Goal: Information Seeking & Learning: Learn about a topic

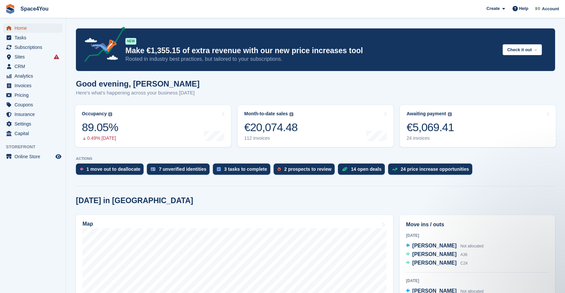
click at [24, 25] on span "Home" at bounding box center [35, 27] width 40 height 9
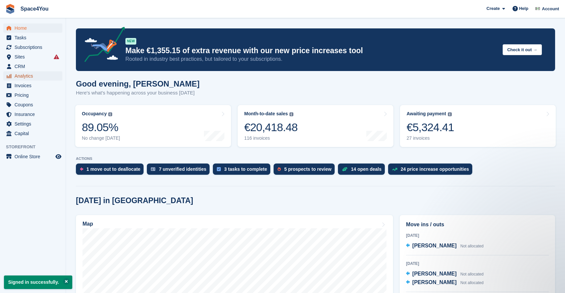
click at [17, 79] on span "Analytics" at bounding box center [35, 75] width 40 height 9
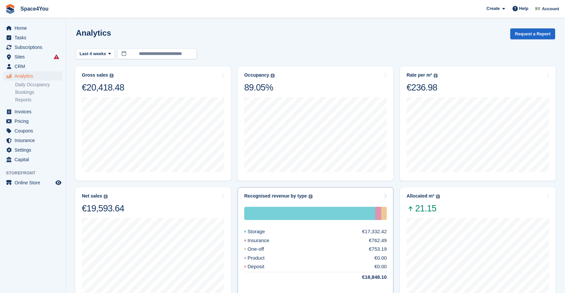
click at [315, 240] on div "Insurance €762.49" at bounding box center [315, 241] width 143 height 8
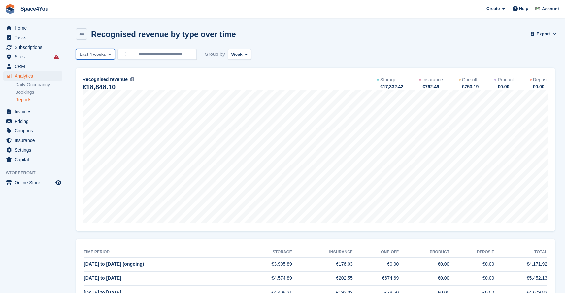
click at [99, 49] on button "Last 4 weeks" at bounding box center [95, 54] width 39 height 11
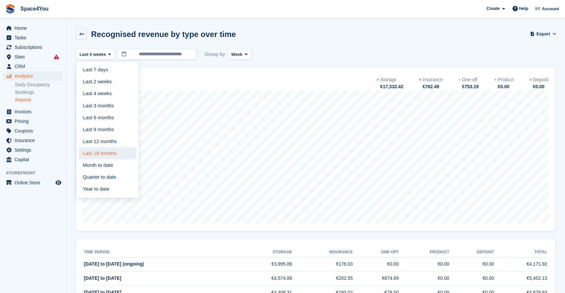
click at [113, 156] on link "Last 18 months" at bounding box center [107, 153] width 57 height 12
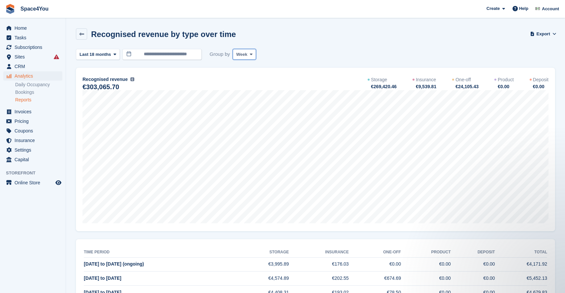
click at [239, 54] on span "Week" at bounding box center [241, 54] width 11 height 7
click at [246, 95] on link "Month" at bounding box center [264, 94] width 57 height 12
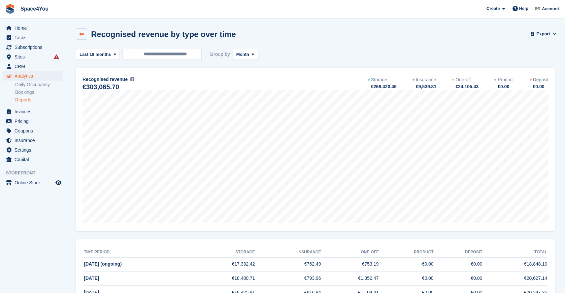
click at [82, 35] on icon at bounding box center [81, 34] width 5 height 5
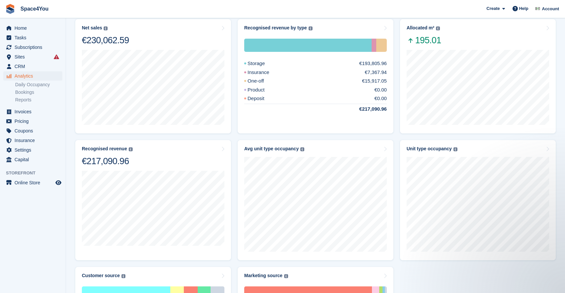
scroll to position [179, 0]
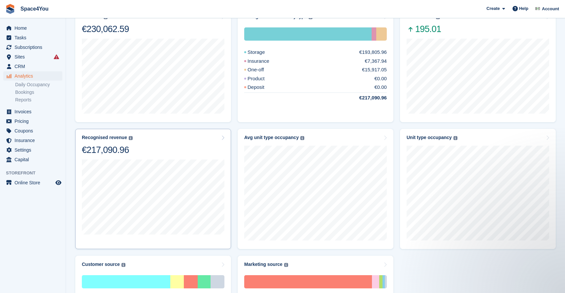
click at [148, 152] on div "Recognised revenue The sum of all finalised invoices, after discount and exclud…" at bounding box center [153, 145] width 143 height 21
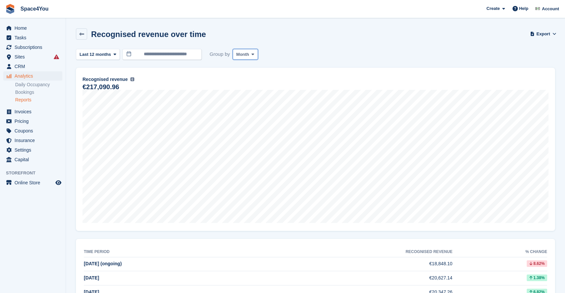
click at [246, 55] on span "Month" at bounding box center [242, 54] width 13 height 7
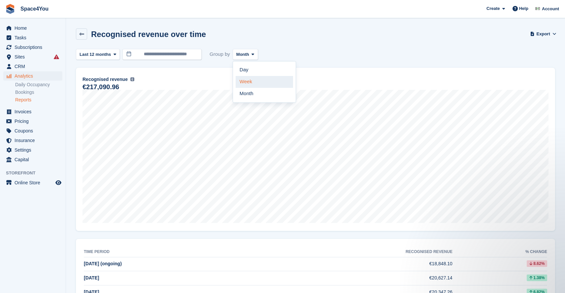
click at [251, 83] on link "Week" at bounding box center [264, 82] width 57 height 12
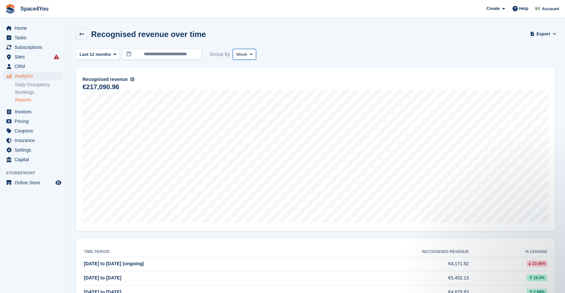
click at [243, 56] on span "Week" at bounding box center [241, 54] width 11 height 7
click at [255, 65] on link "Day" at bounding box center [264, 70] width 57 height 12
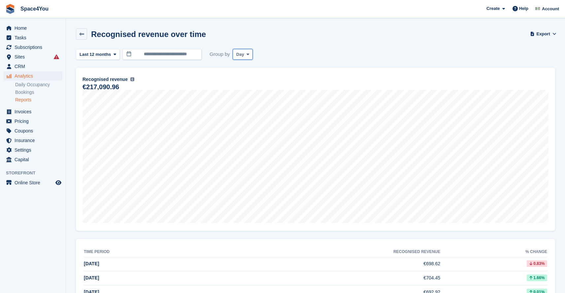
click at [246, 54] on span at bounding box center [247, 53] width 5 height 5
click at [251, 96] on link "Month" at bounding box center [264, 94] width 57 height 12
click at [111, 54] on span "Last 12 months" at bounding box center [95, 54] width 31 height 7
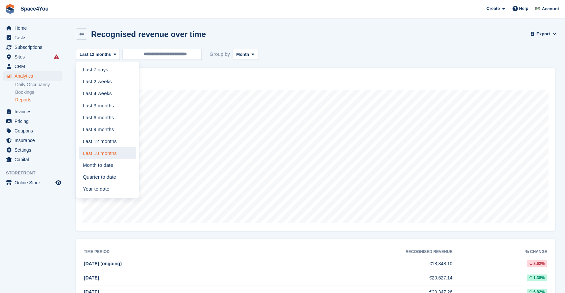
click at [111, 153] on link "Last 18 months" at bounding box center [107, 153] width 57 height 12
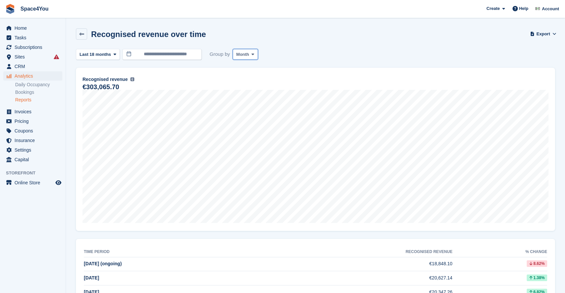
click at [247, 54] on span "Month" at bounding box center [242, 54] width 13 height 7
click at [254, 85] on link "Week" at bounding box center [264, 82] width 57 height 12
click at [33, 123] on span "Pricing" at bounding box center [35, 120] width 40 height 9
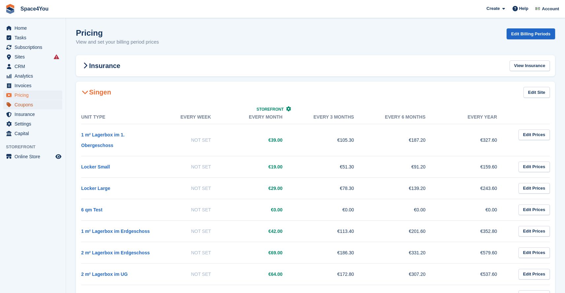
click at [33, 106] on span "Coupons" at bounding box center [35, 104] width 40 height 9
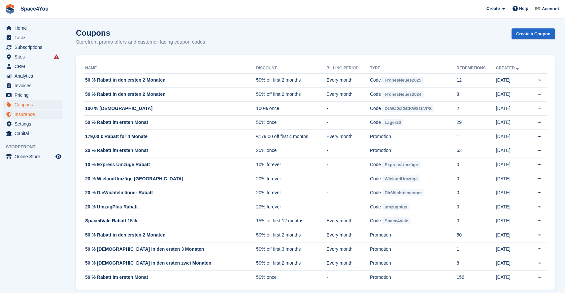
click at [38, 110] on span "Insurance" at bounding box center [35, 114] width 40 height 9
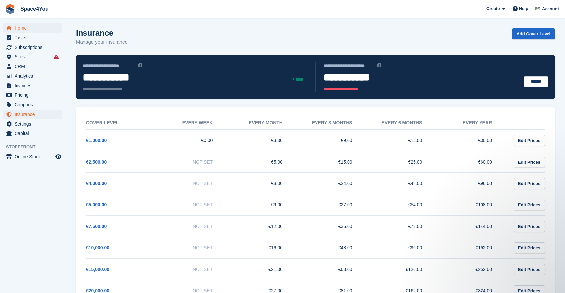
click at [32, 26] on span "Home" at bounding box center [35, 27] width 40 height 9
